Goal: Transaction & Acquisition: Download file/media

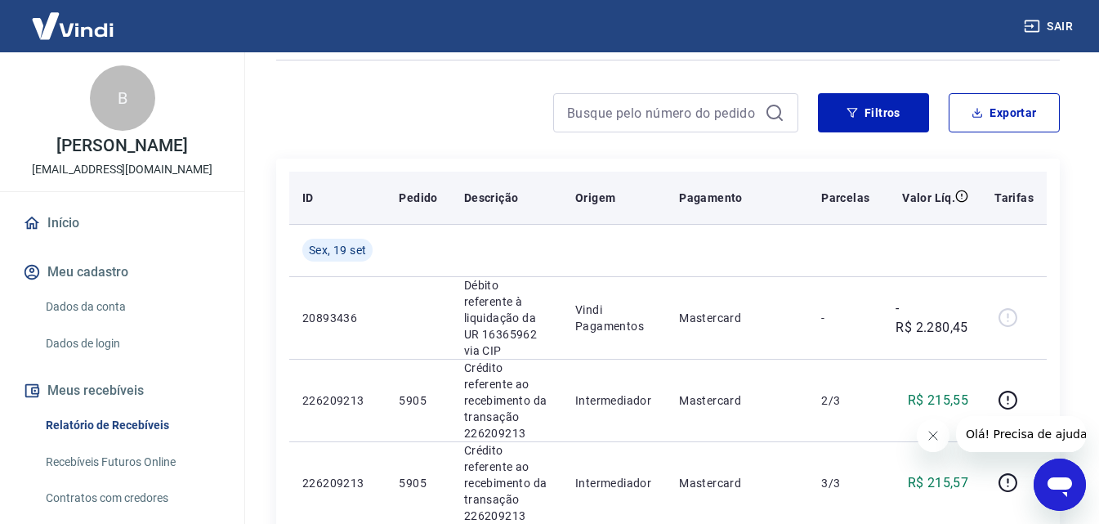
scroll to position [82, 0]
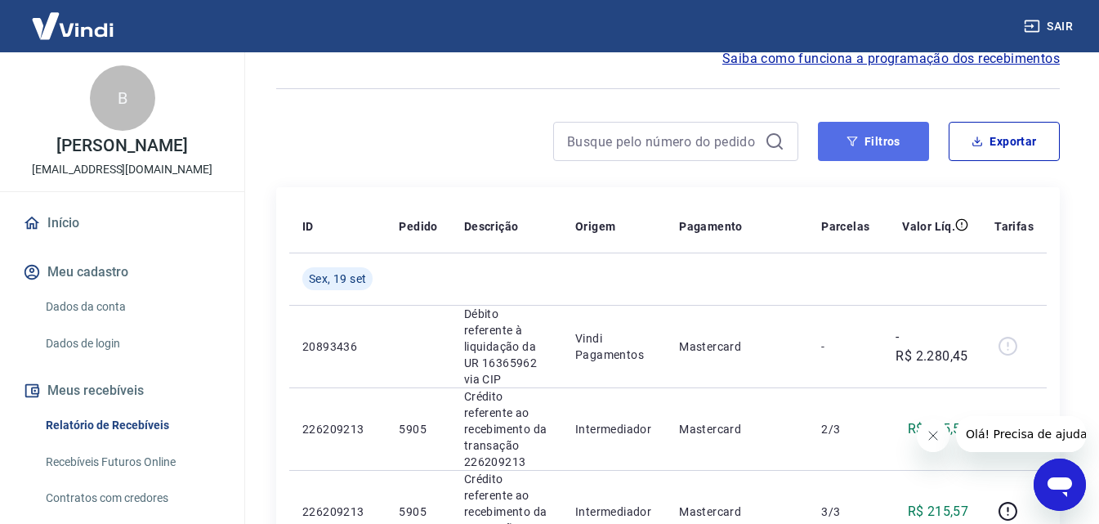
click at [873, 138] on button "Filtros" at bounding box center [873, 141] width 111 height 39
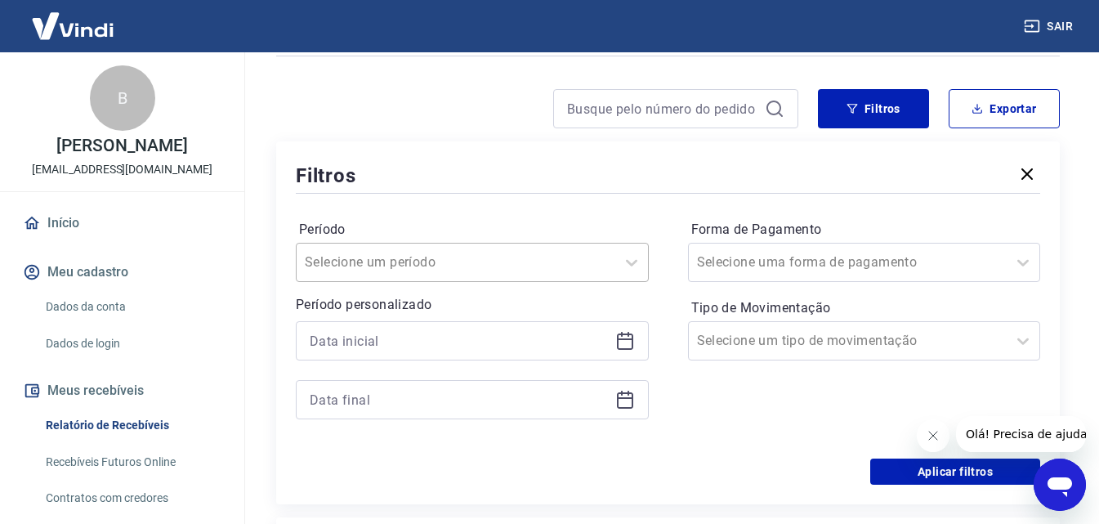
click at [352, 282] on div "Selecione um período" at bounding box center [472, 262] width 353 height 39
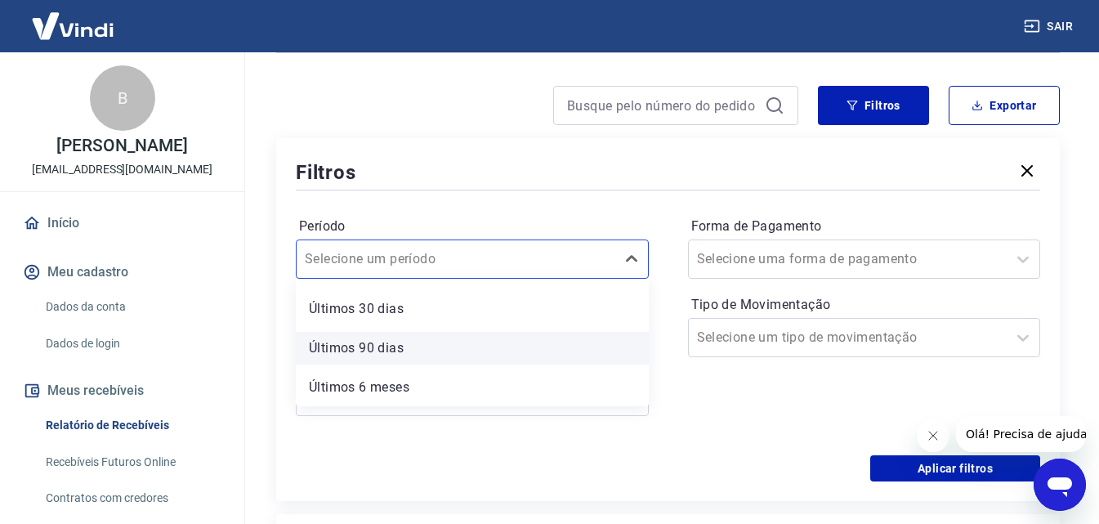
scroll to position [154, 0]
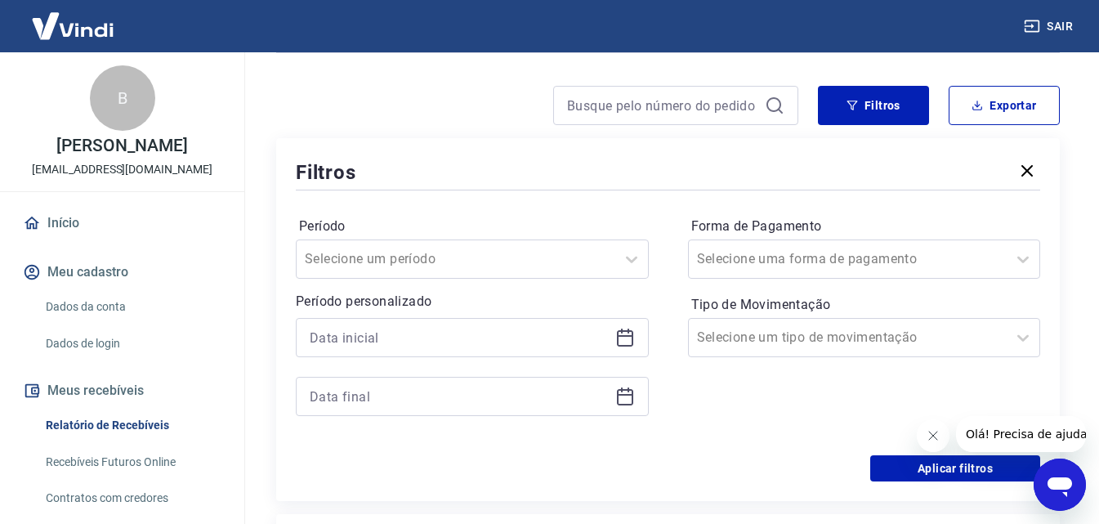
click at [530, 214] on div "Período Selecione um período" at bounding box center [472, 245] width 353 height 65
click at [449, 342] on input at bounding box center [459, 337] width 299 height 25
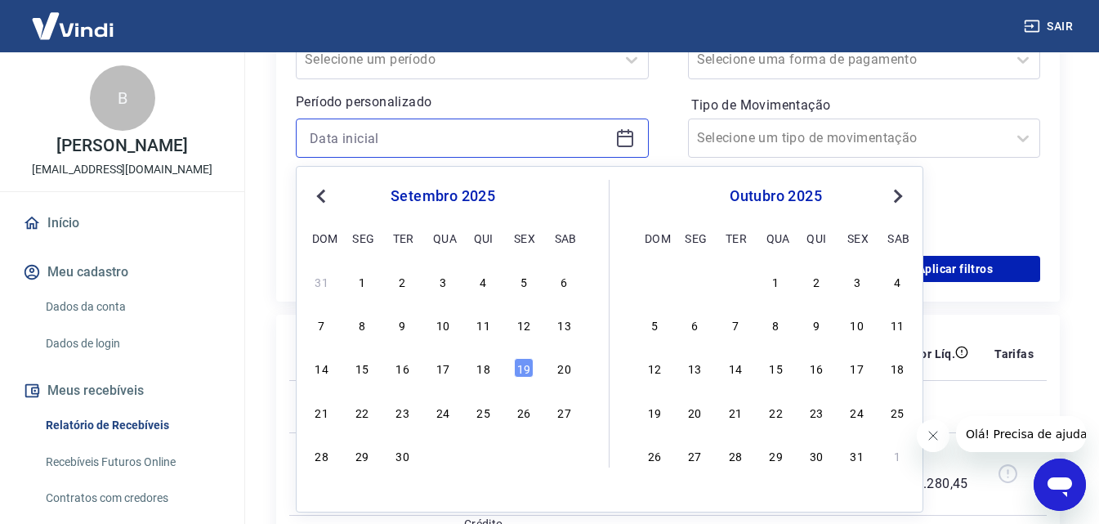
scroll to position [363, 0]
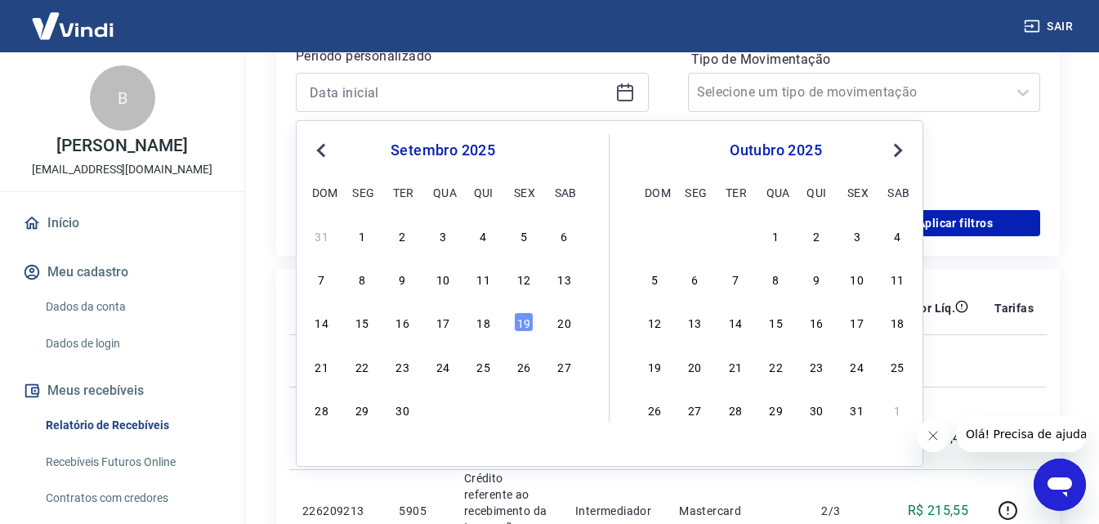
click at [327, 154] on button "Previous Month" at bounding box center [321, 151] width 20 height 20
click at [518, 237] on div "1" at bounding box center [524, 236] width 20 height 20
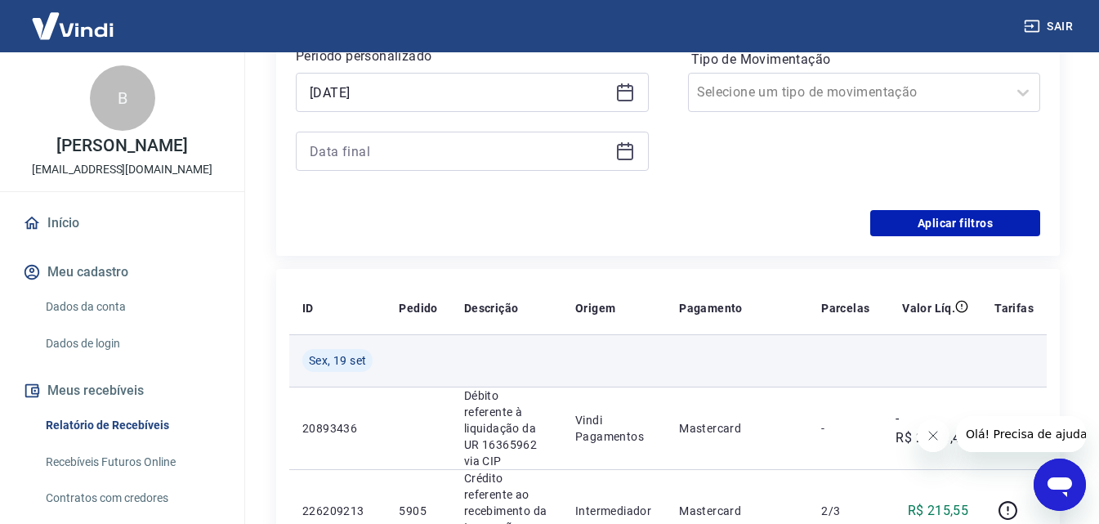
type input "[DATE]"
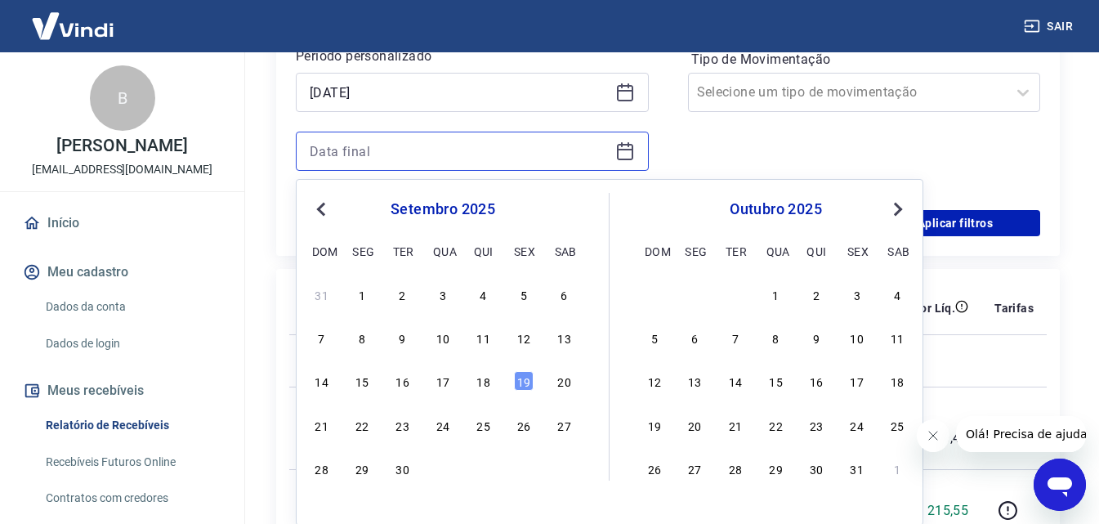
click at [416, 157] on input at bounding box center [459, 151] width 299 height 25
click at [321, 214] on button "Previous Month" at bounding box center [321, 209] width 20 height 20
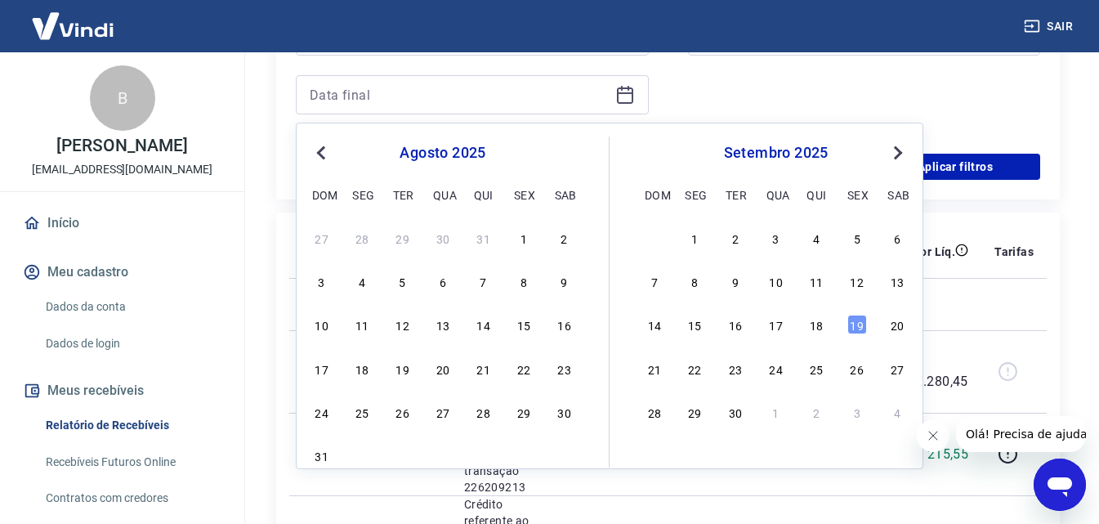
scroll to position [445, 0]
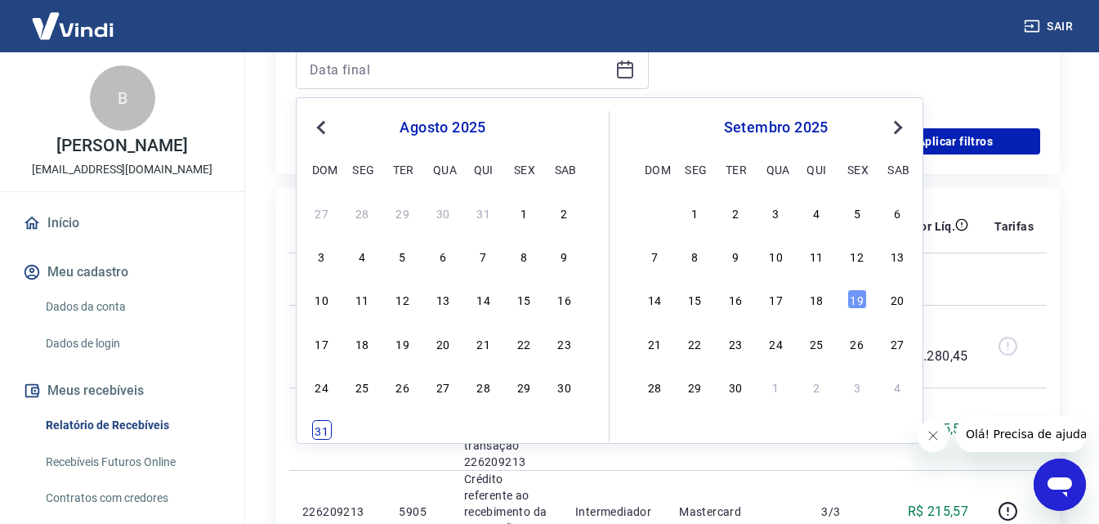
click at [318, 436] on div "31" at bounding box center [322, 430] width 20 height 20
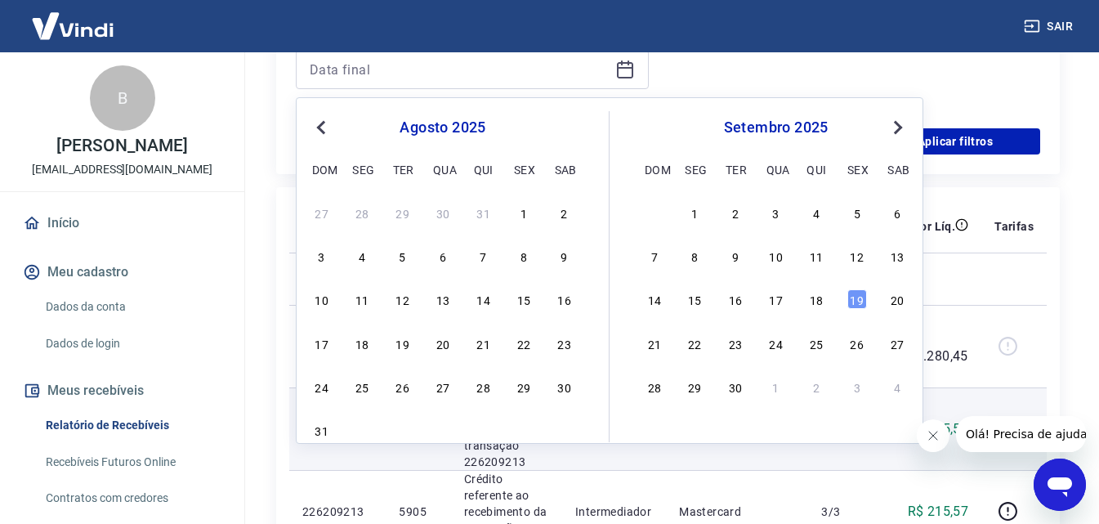
type input "[DATE]"
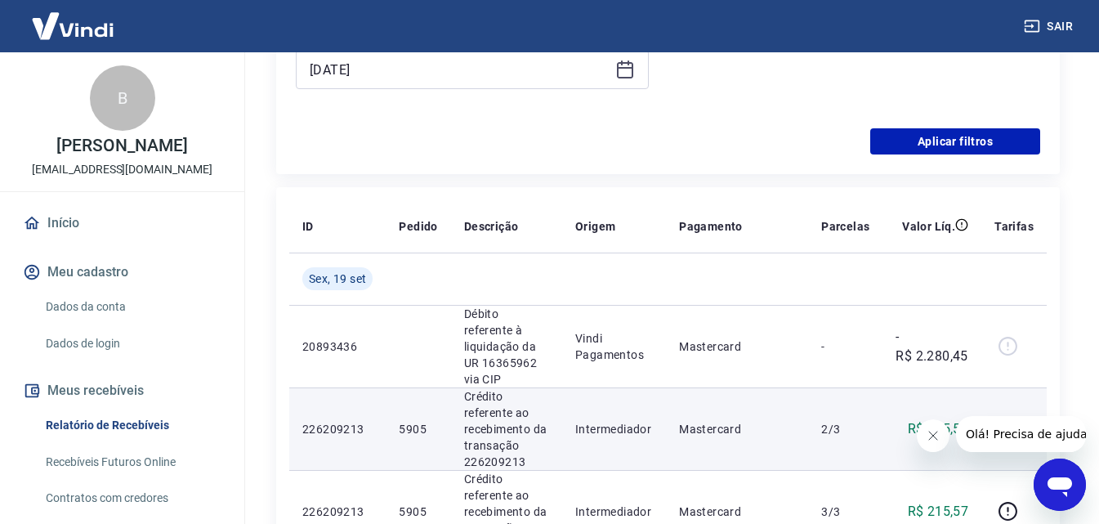
drag, startPoint x: 320, startPoint y: 427, endPoint x: 369, endPoint y: 390, distance: 61.8
click at [333, 416] on td "226209213" at bounding box center [337, 428] width 96 height 83
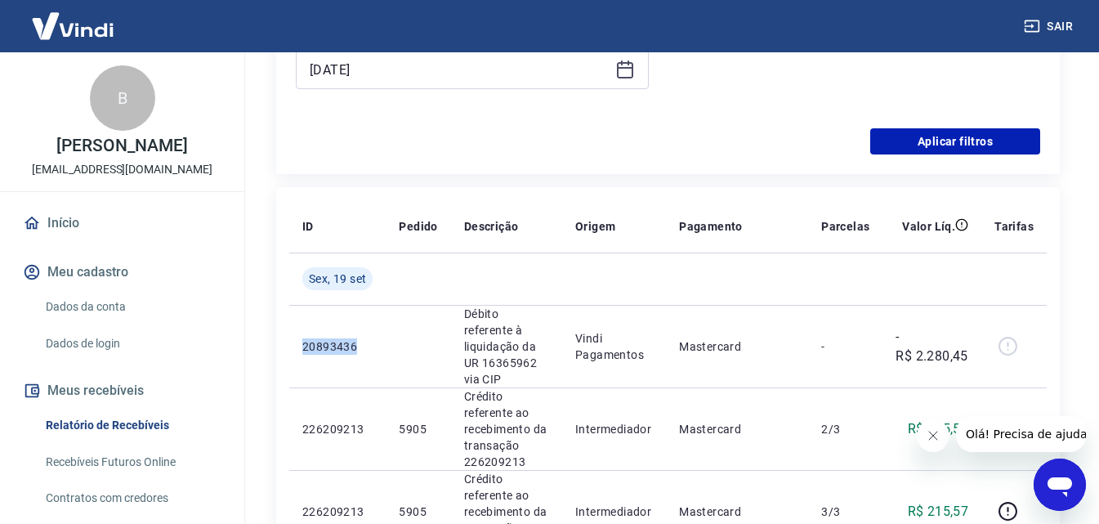
drag, startPoint x: 428, startPoint y: 333, endPoint x: 517, endPoint y: 185, distance: 172.0
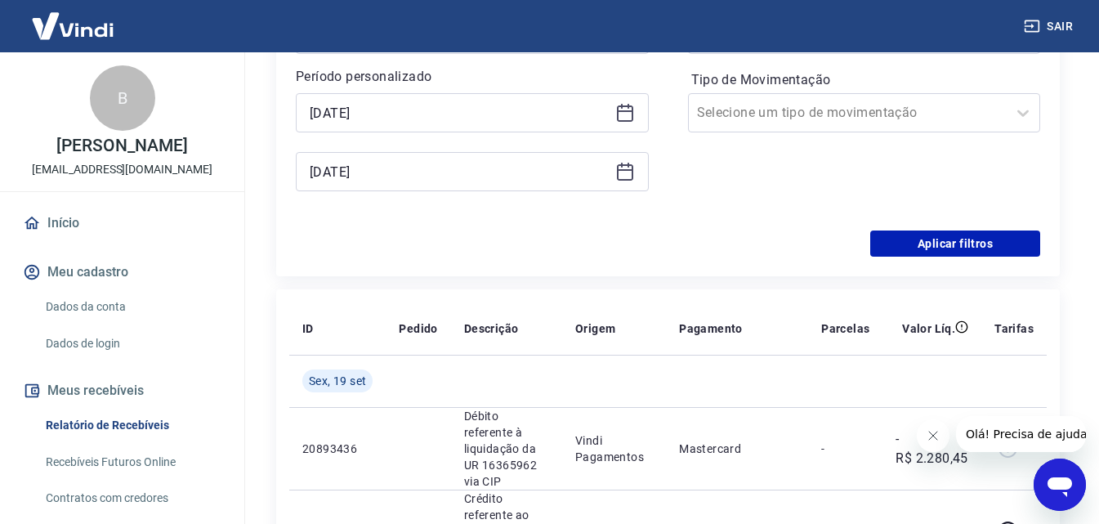
scroll to position [199, 0]
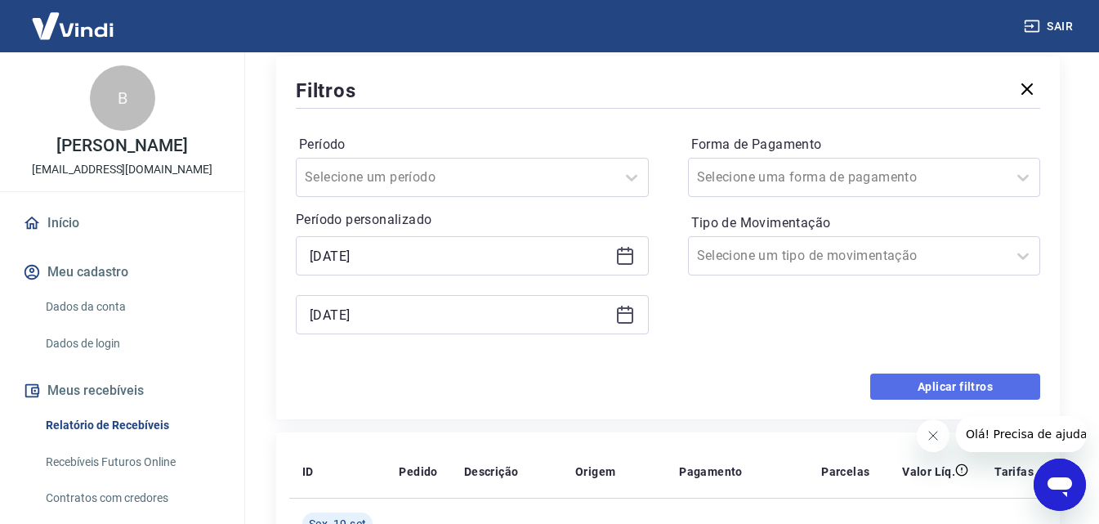
click at [986, 379] on button "Aplicar filtros" at bounding box center [955, 386] width 170 height 26
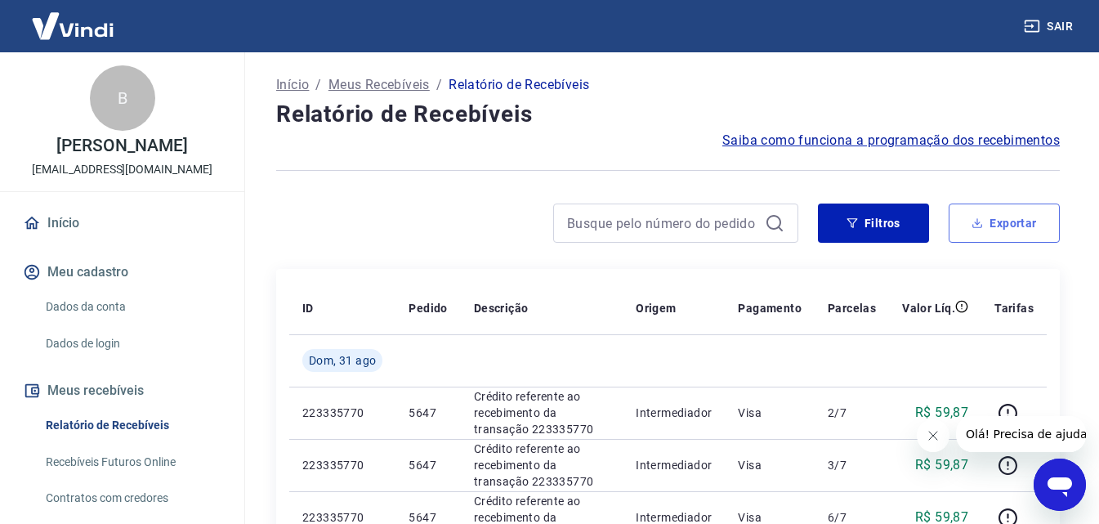
click at [1012, 230] on button "Exportar" at bounding box center [1004, 222] width 111 height 39
type input "[DATE]"
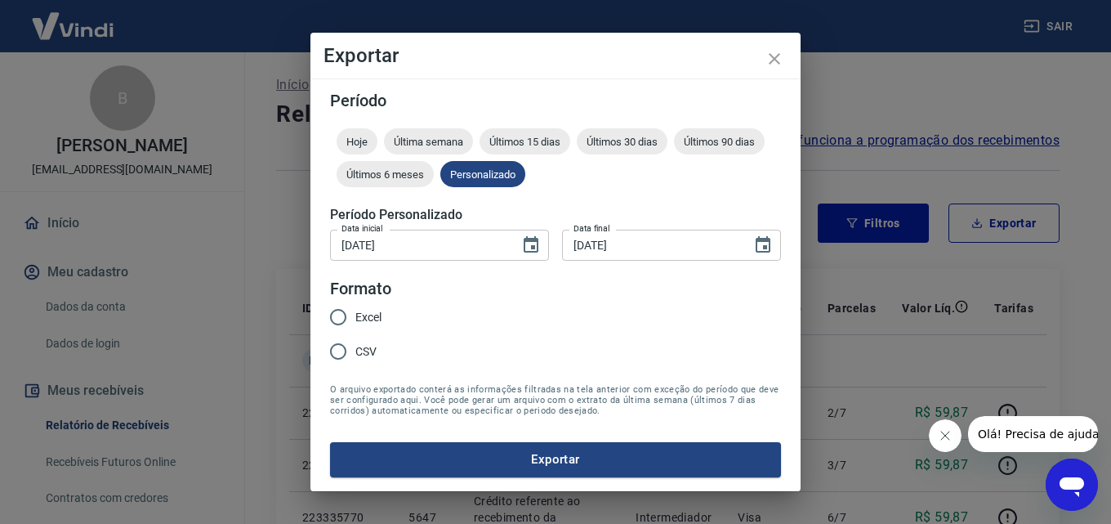
click at [351, 311] on input "Excel" at bounding box center [338, 317] width 34 height 34
radio input "true"
click at [351, 354] on input "CSV" at bounding box center [338, 351] width 34 height 34
radio input "true"
drag, startPoint x: 549, startPoint y: 439, endPoint x: 547, endPoint y: 447, distance: 8.5
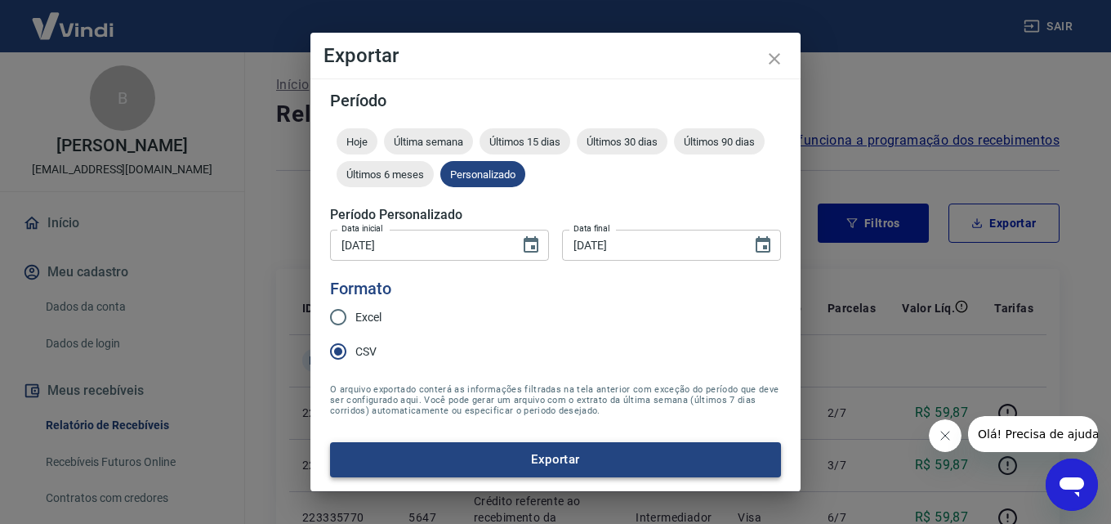
click at [548, 440] on form "Período Hoje Última semana Últimos 15 dias Últimos 30 dias Últimos 90 dias Últi…" at bounding box center [555, 284] width 451 height 384
click at [548, 450] on button "Exportar" at bounding box center [555, 459] width 451 height 34
